Goal: Information Seeking & Learning: Find specific fact

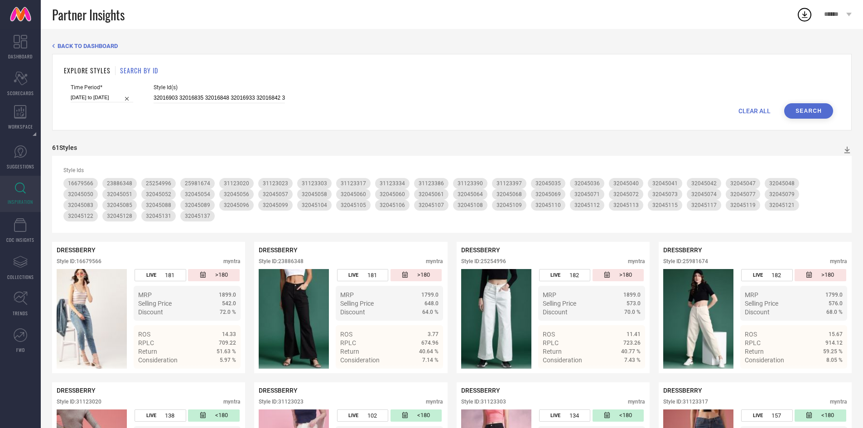
scroll to position [0, 895]
type input "32016903 32016835 32016848 32016933 32016842 32016889 32016937 32016867 3201689…"
click at [803, 107] on button "Search" at bounding box center [808, 110] width 49 height 15
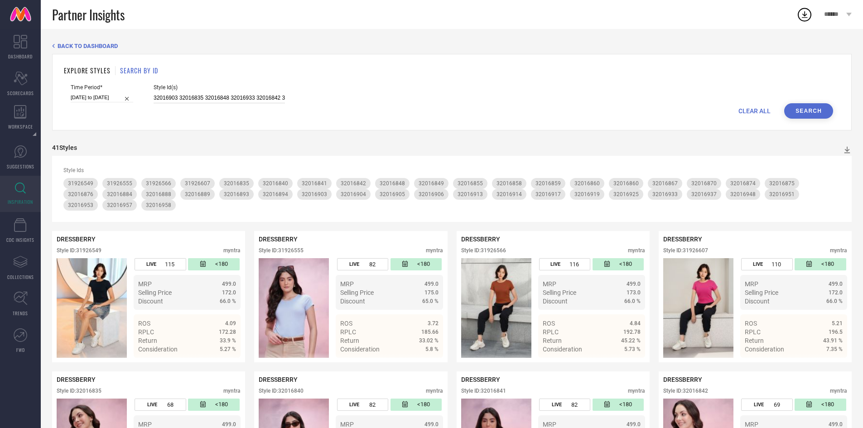
click at [196, 100] on input "32016903 32016835 32016848 32016933 32016842 32016889 32016937 32016867 3201689…" at bounding box center [219, 98] width 131 height 10
paste input "32016891 32016869 32016945 32016872 32016866 32016961 31864271 31864278 3186430…"
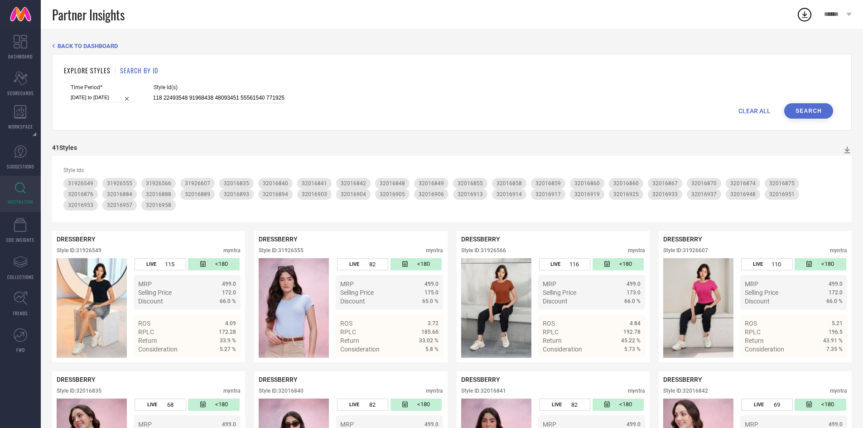
type input "32016891 32016869 32016945 32016872 32016866 32016961 31864271 31864278 3186430…"
click at [797, 104] on button "Search" at bounding box center [808, 110] width 49 height 15
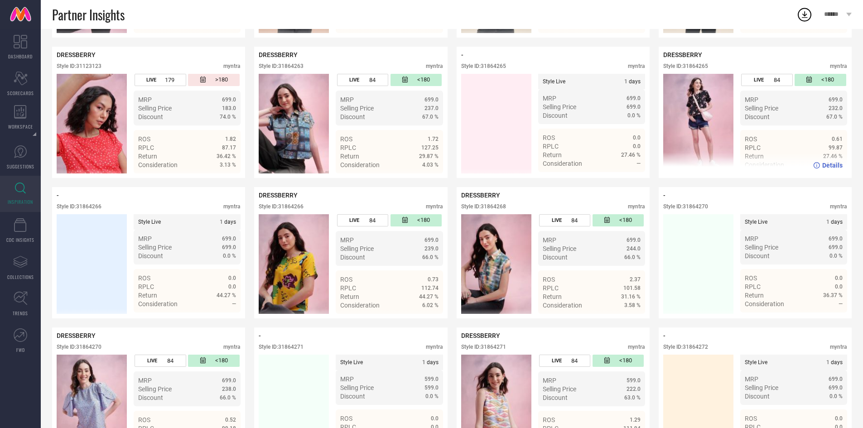
scroll to position [782, 0]
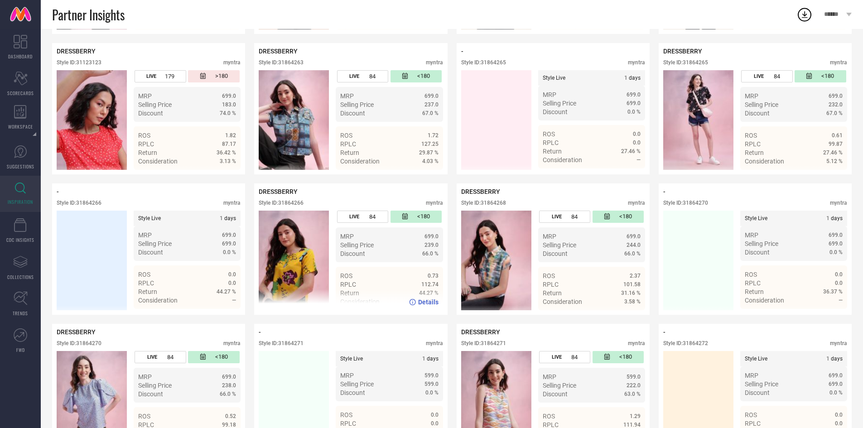
click at [287, 200] on div "Style ID: 31864266" at bounding box center [281, 203] width 45 height 6
copy div "31864266"
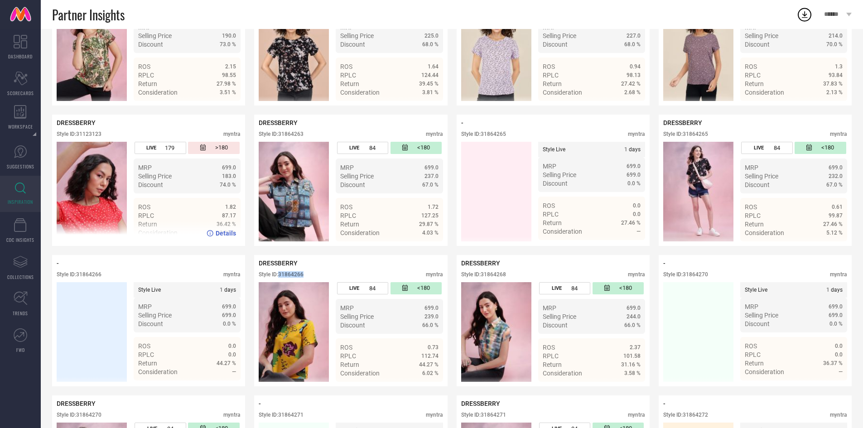
scroll to position [710, 0]
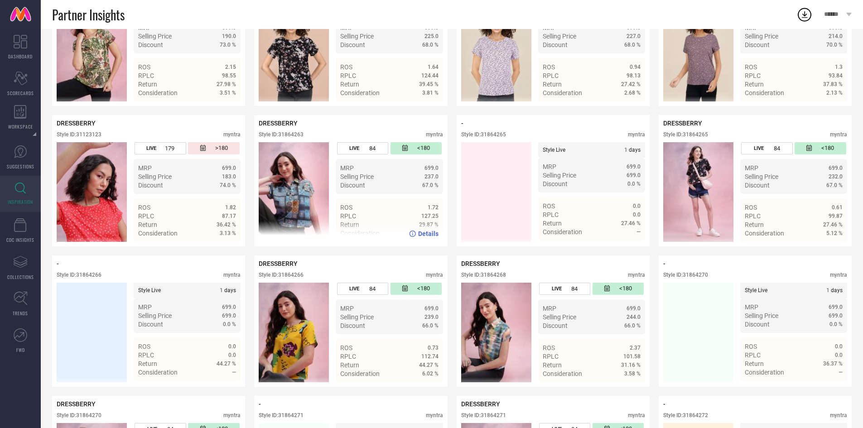
click at [294, 121] on div "DRESSBERRY Style ID: 31864263 myntra" at bounding box center [351, 131] width 184 height 23
copy div "31864263"
